Goal: Task Accomplishment & Management: Use online tool/utility

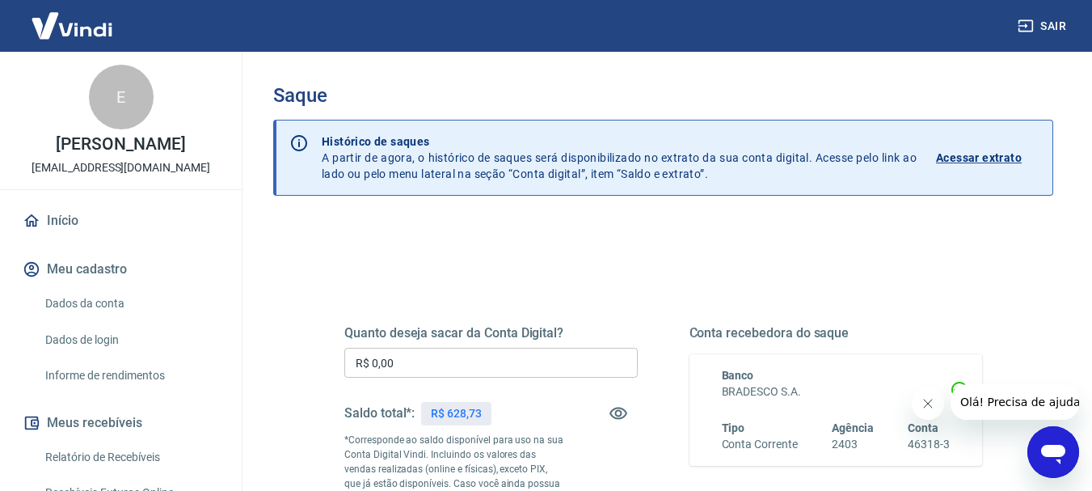
click at [459, 364] on input "R$ 0,00" at bounding box center [490, 363] width 293 height 30
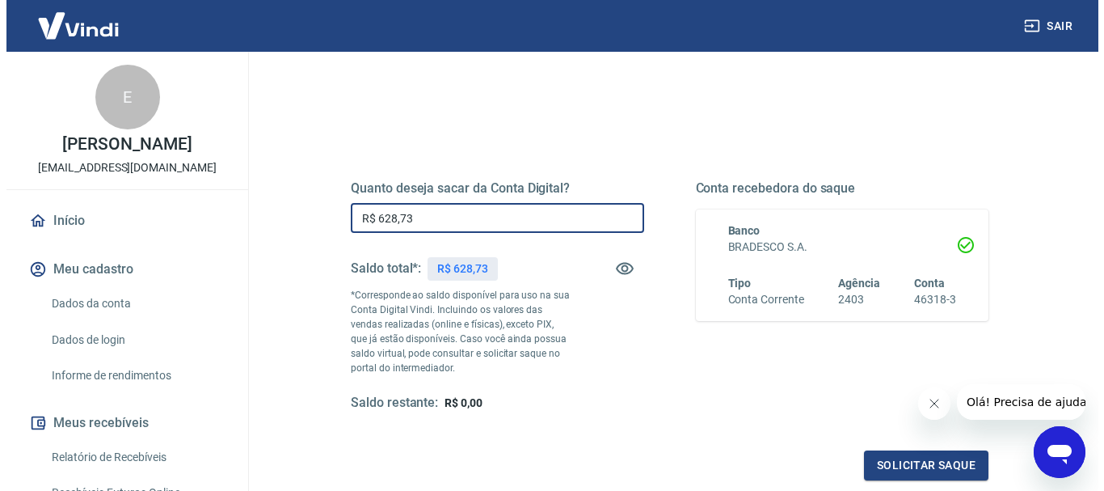
scroll to position [162, 0]
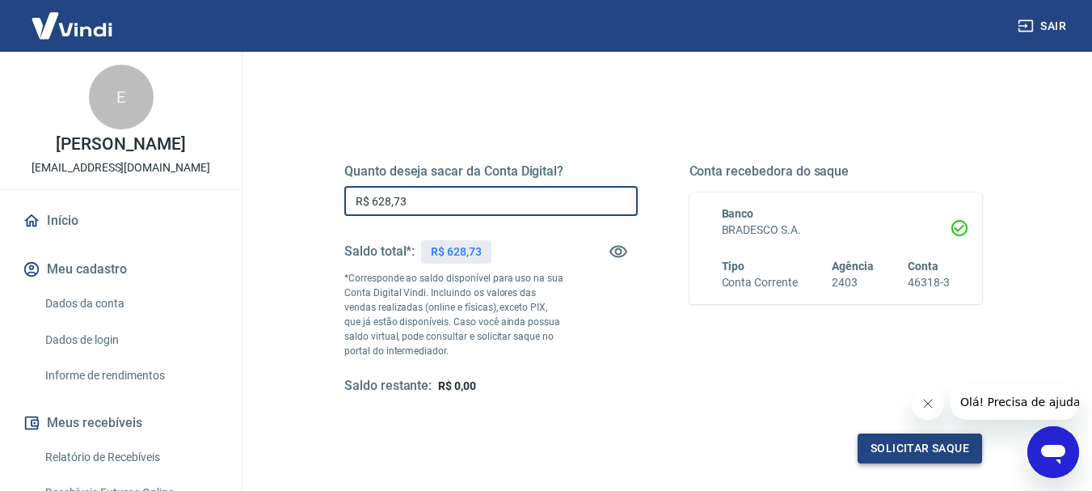
type input "R$ 628,73"
click at [887, 453] on button "Solicitar saque" at bounding box center [919, 448] width 124 height 30
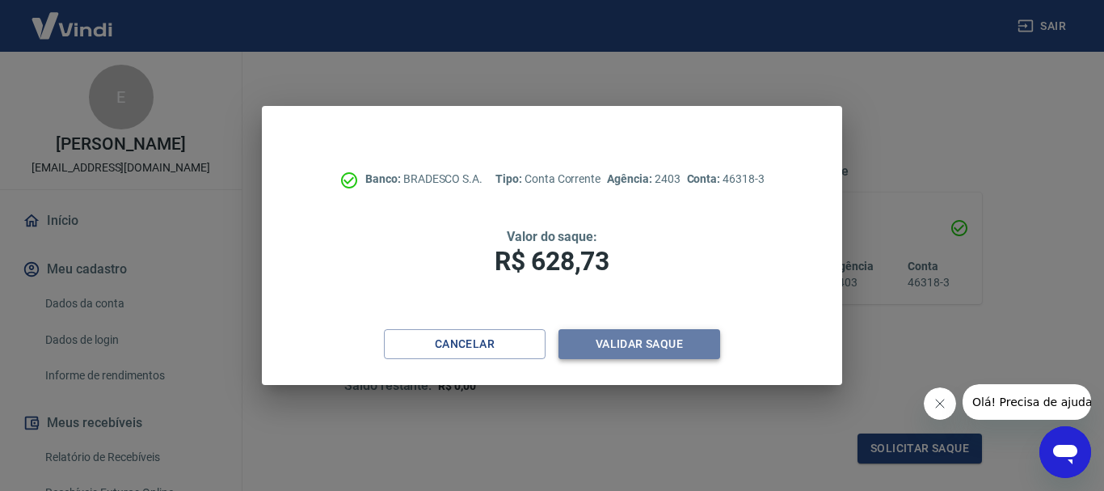
click at [625, 343] on button "Validar saque" at bounding box center [639, 344] width 162 height 30
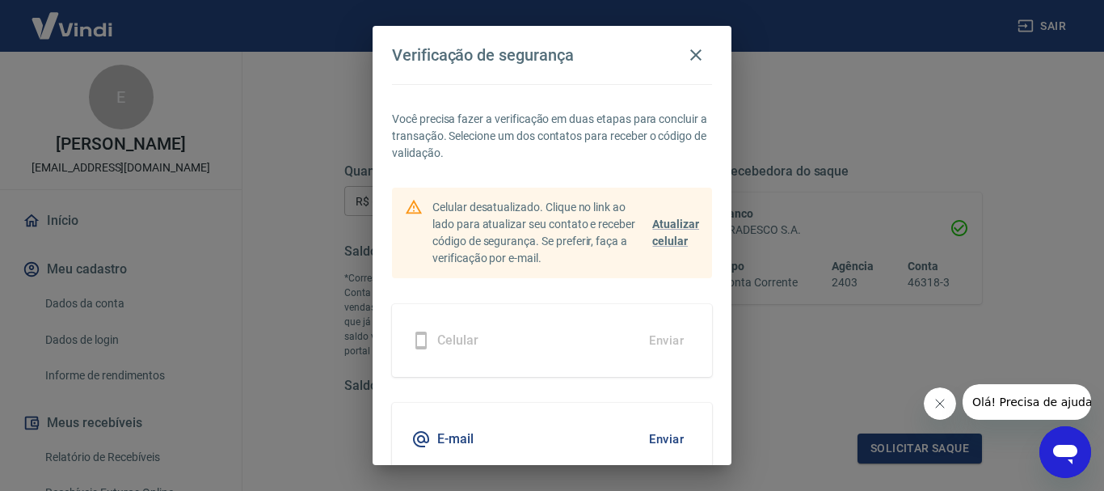
click at [650, 438] on button "Enviar" at bounding box center [666, 439] width 53 height 34
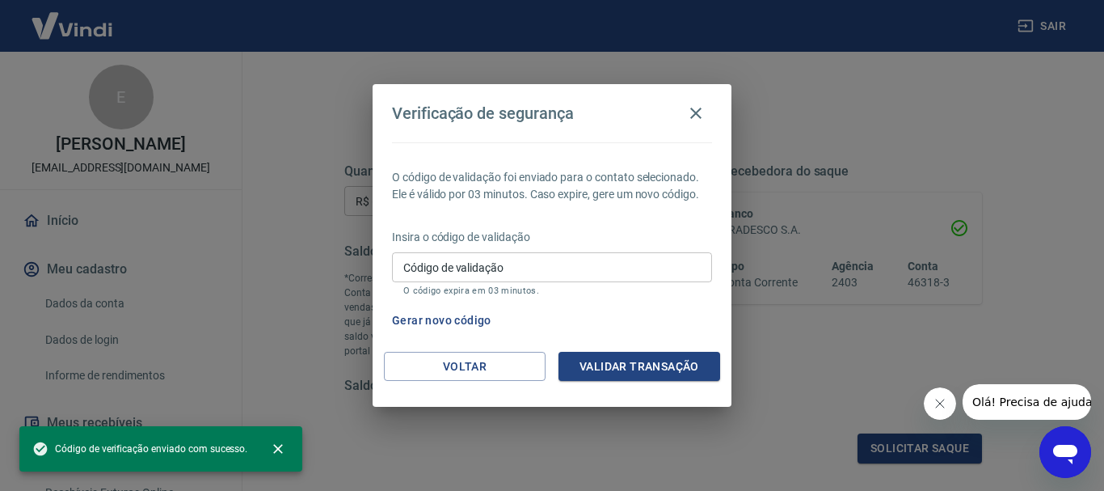
click at [507, 263] on input "Código de validação" at bounding box center [552, 267] width 320 height 30
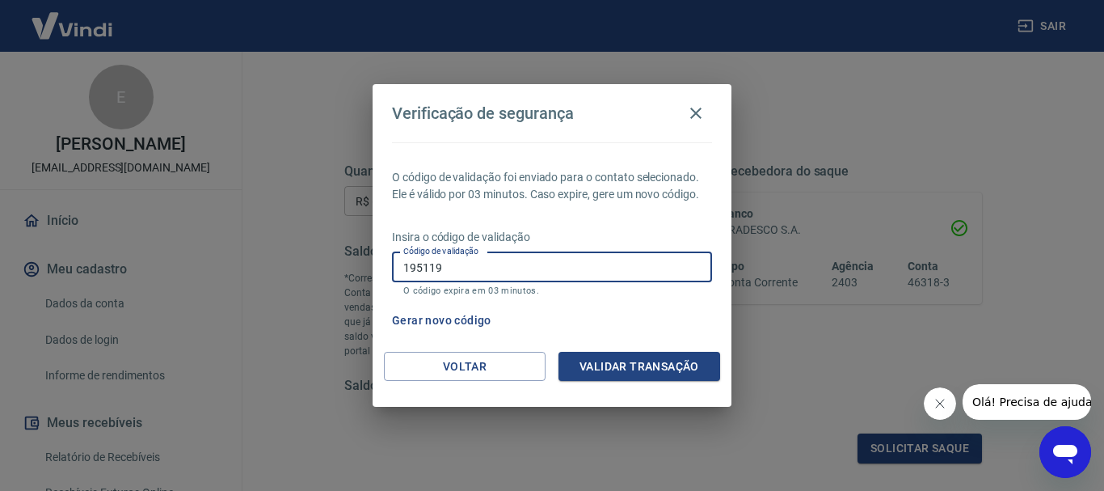
type input "195119"
click at [611, 368] on button "Validar transação" at bounding box center [639, 367] width 162 height 30
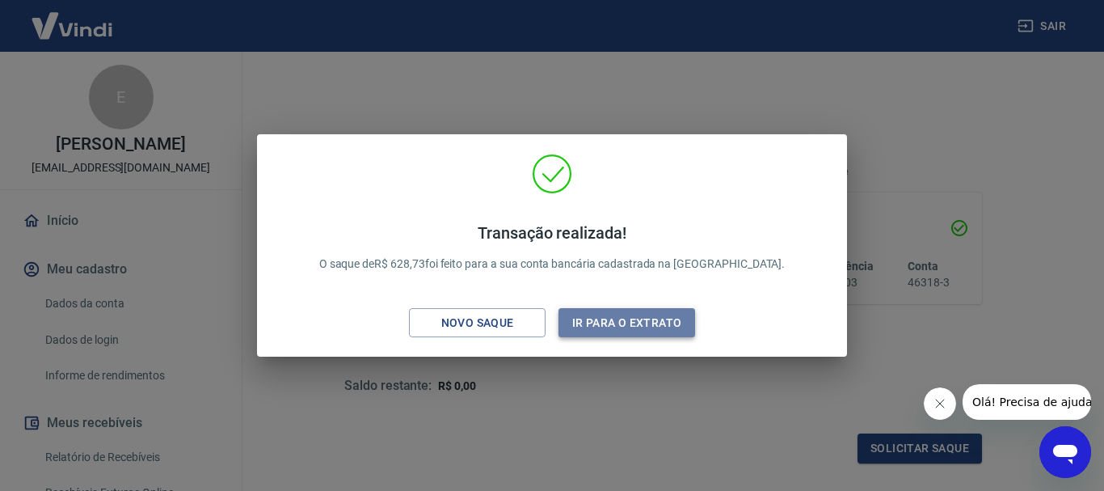
click at [666, 316] on button "Ir para o extrato" at bounding box center [626, 323] width 137 height 30
